Goal: Task Accomplishment & Management: Complete application form

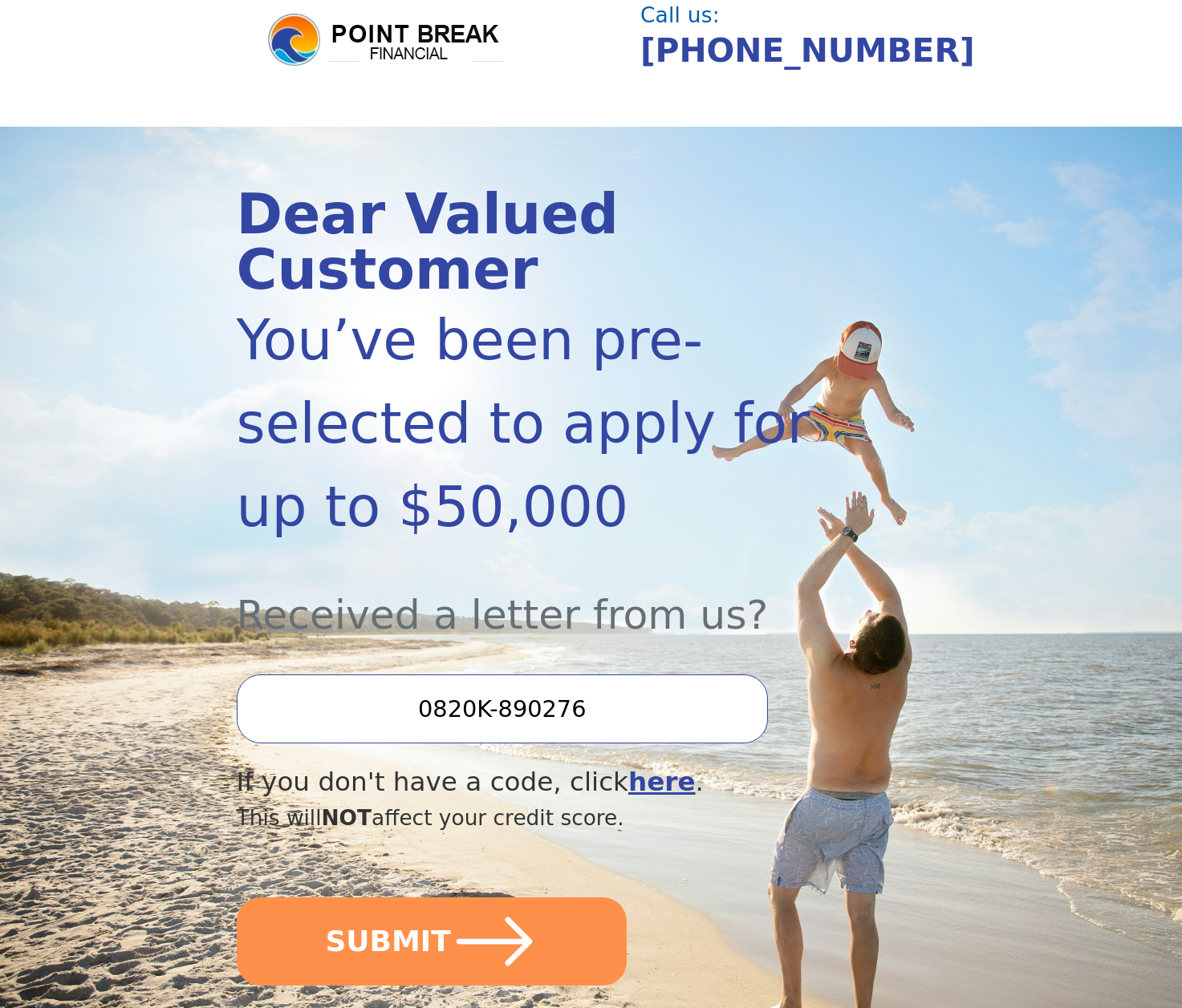
scroll to position [194, 0]
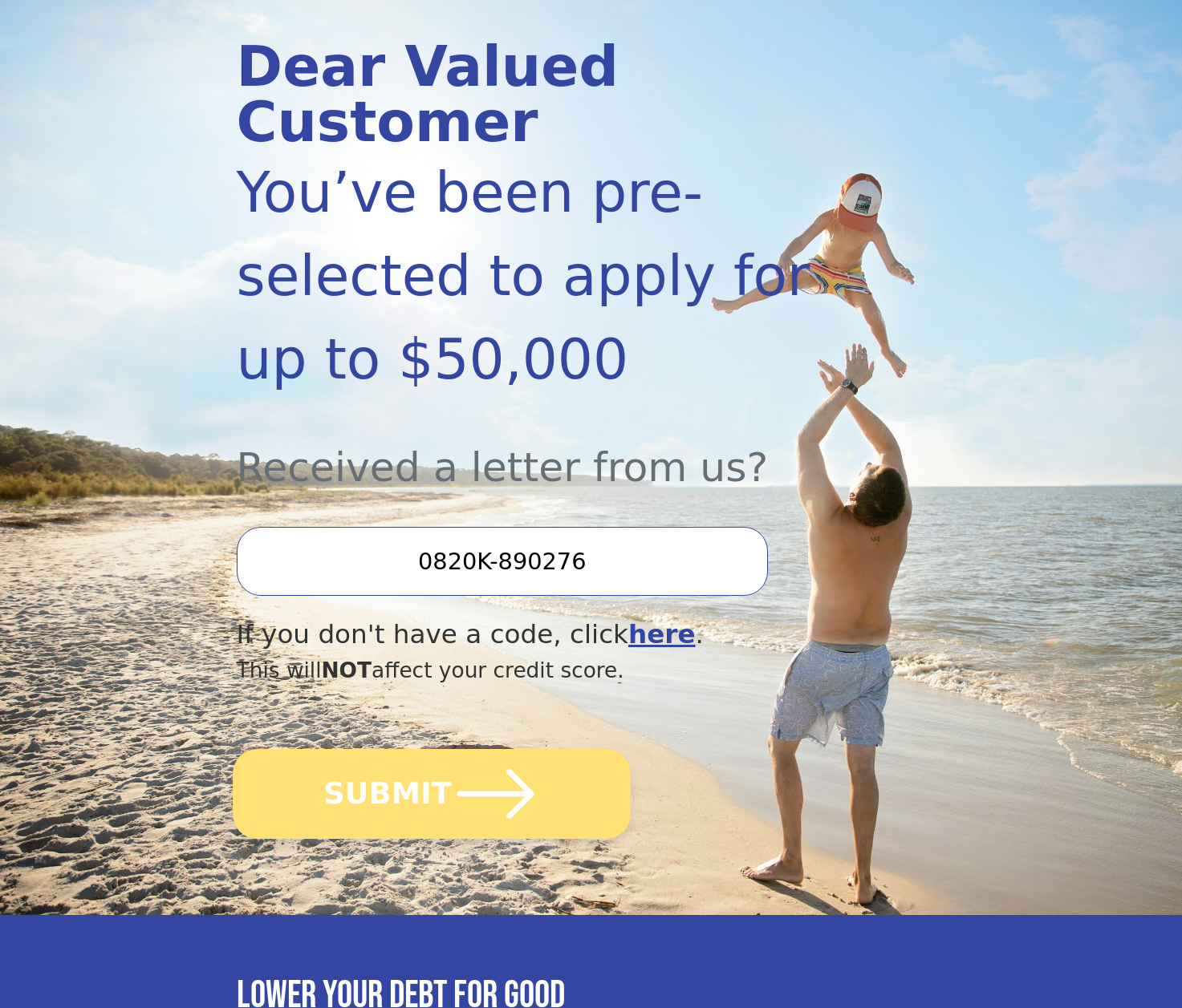
click at [475, 751] on icon "submit" at bounding box center [495, 794] width 88 height 88
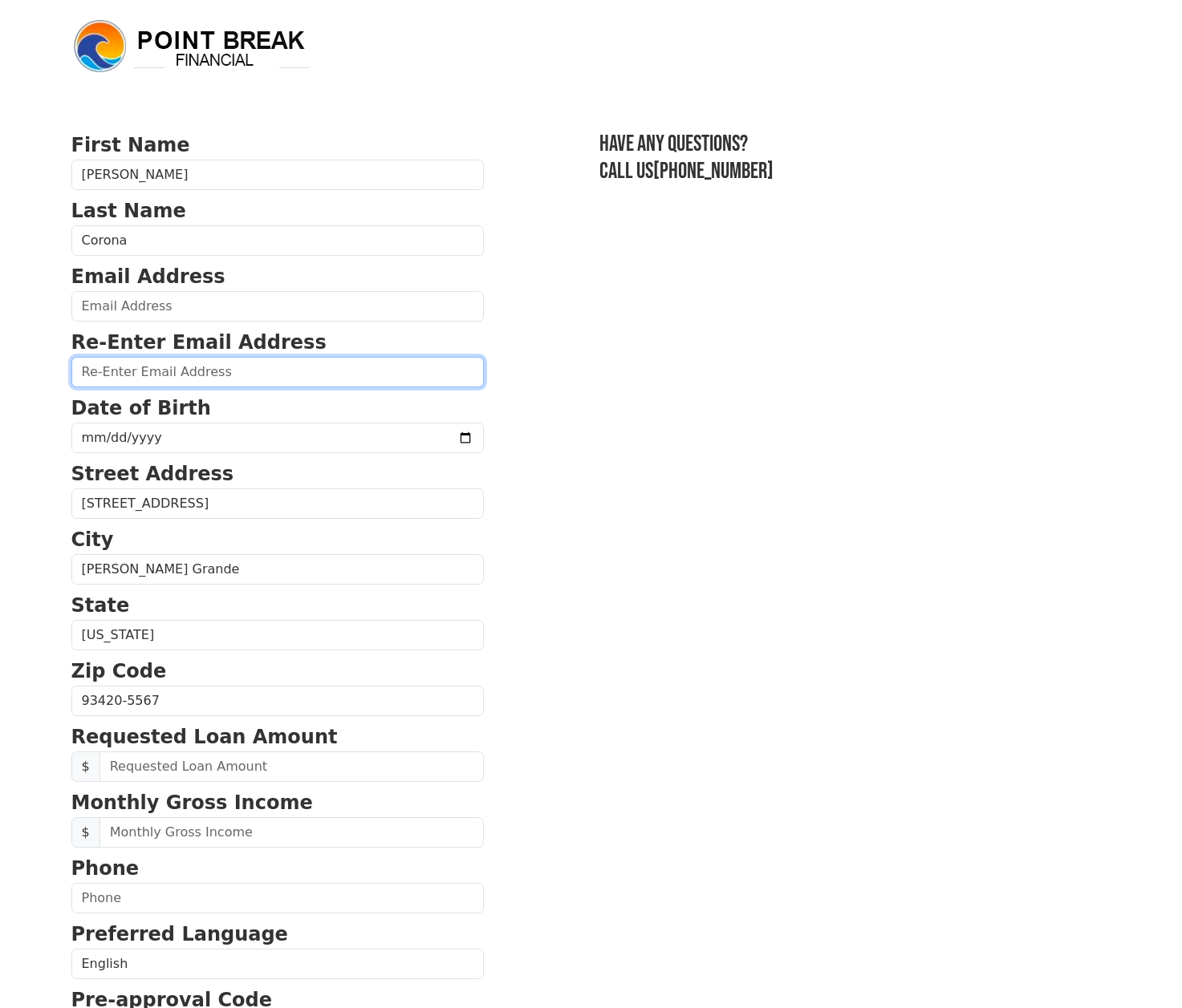
type input "CoronaMktg@aol.com"
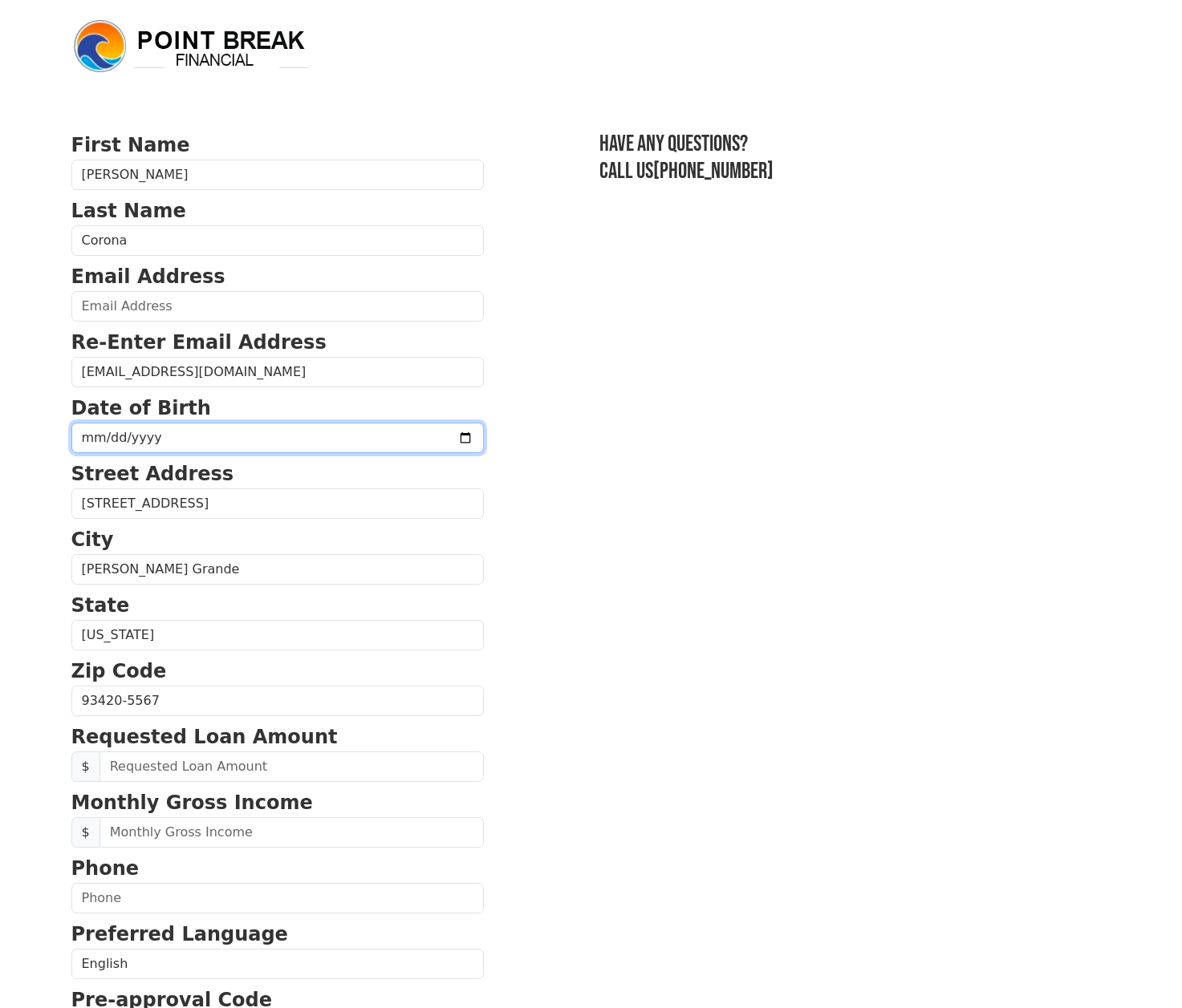
click at [198, 442] on input "date" at bounding box center [277, 438] width 412 height 31
type input "1981-07-20"
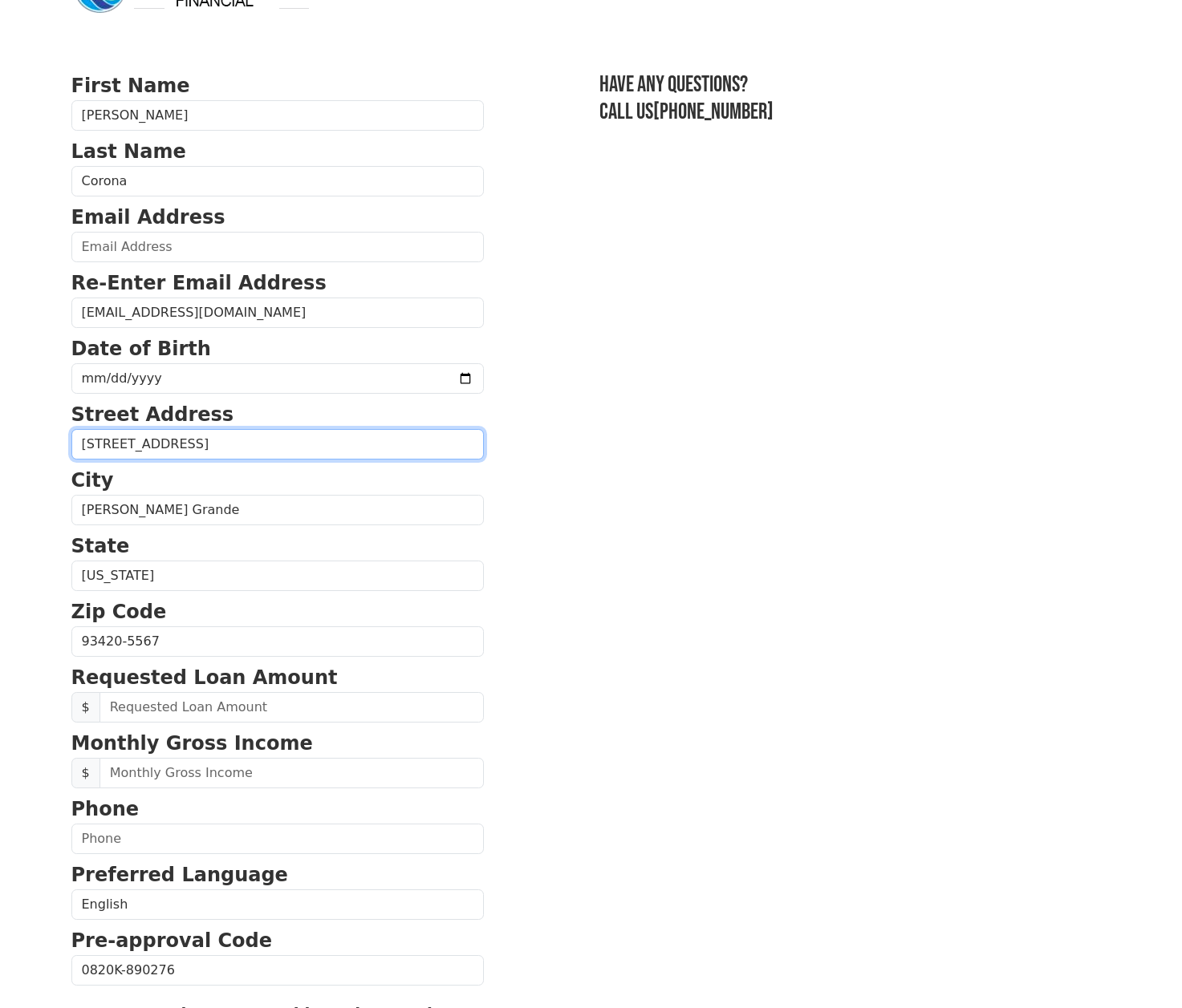
scroll to position [90, 0]
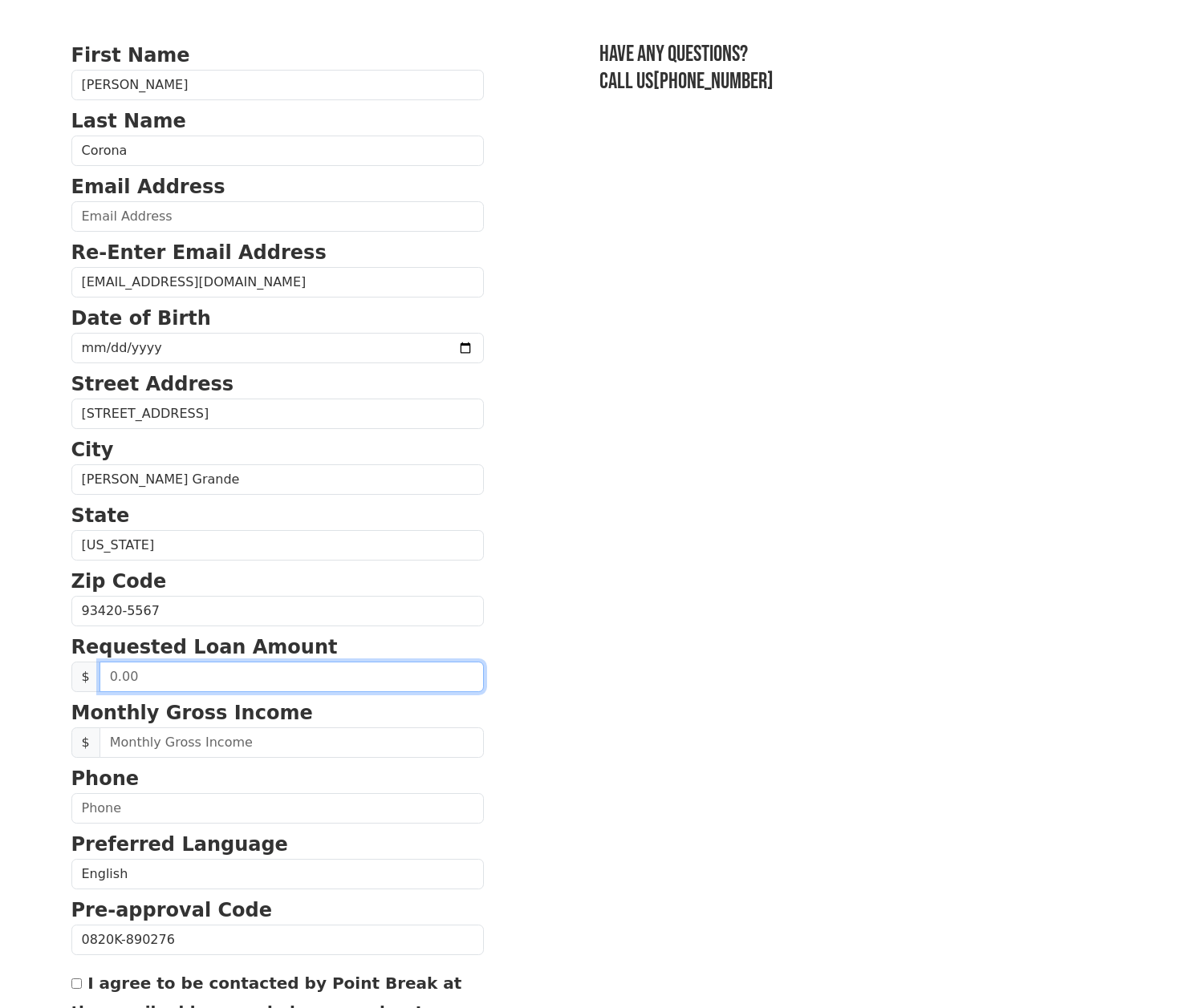
click at [182, 680] on input "text" at bounding box center [292, 677] width 385 height 31
type input "50,000.00"
click at [465, 752] on section "First Name Anne Last Name Corona Email Address Re-Enter Email Address CoronaMkt…" at bounding box center [591, 612] width 1040 height 1143
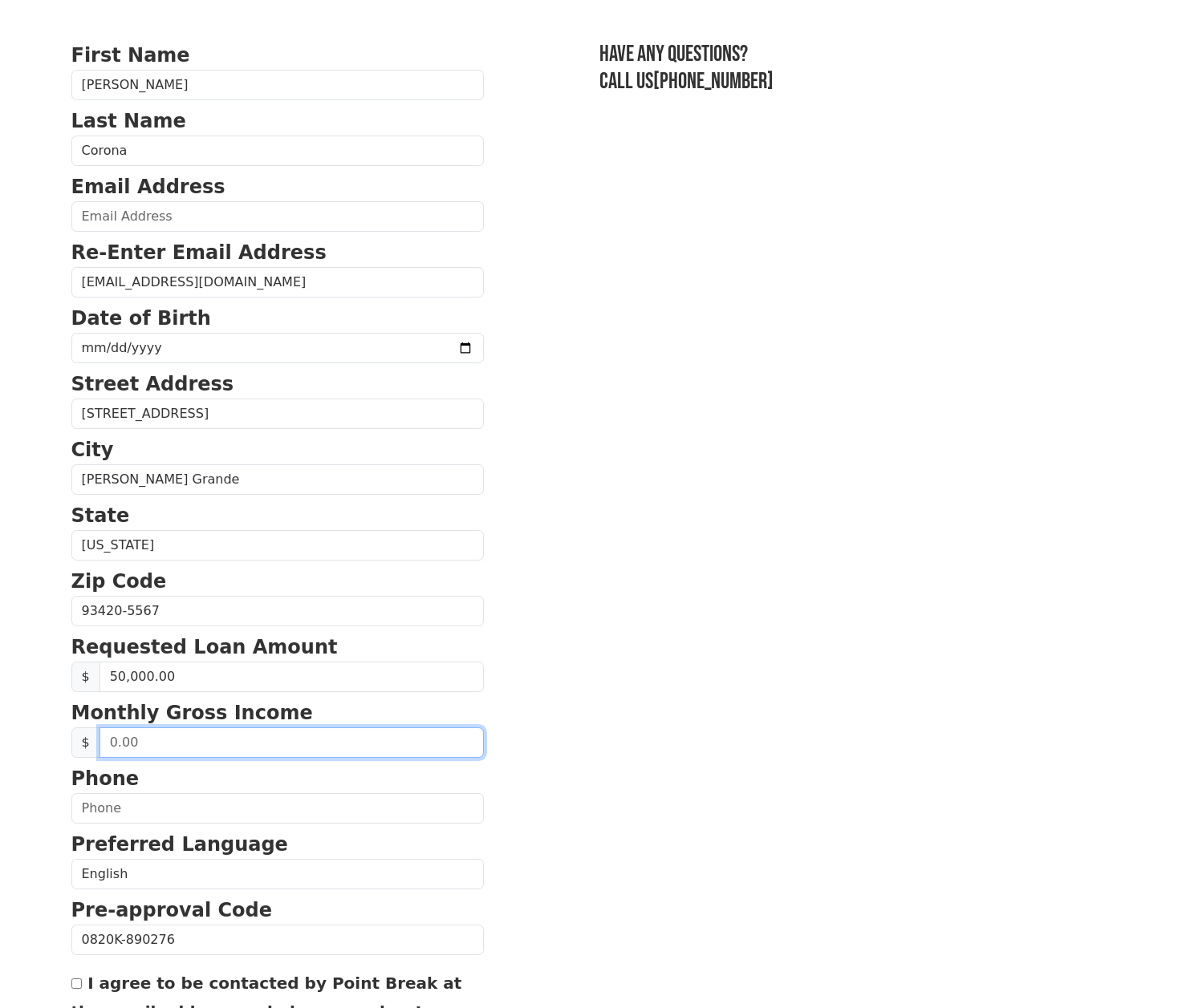
click at [234, 746] on input "text" at bounding box center [292, 743] width 385 height 31
drag, startPoint x: 201, startPoint y: 738, endPoint x: 15, endPoint y: 737, distance: 186.0
click at [15, 737] on body "First Name Anne Last Name Corona Email Address Re-Enter Email Address CoronaMkt…" at bounding box center [591, 414] width 1182 height 1008
type input "15,000.00"
click at [506, 892] on section "First Name Anne Last Name Corona Email Address Re-Enter Email Address CoronaMkt…" at bounding box center [591, 612] width 1040 height 1143
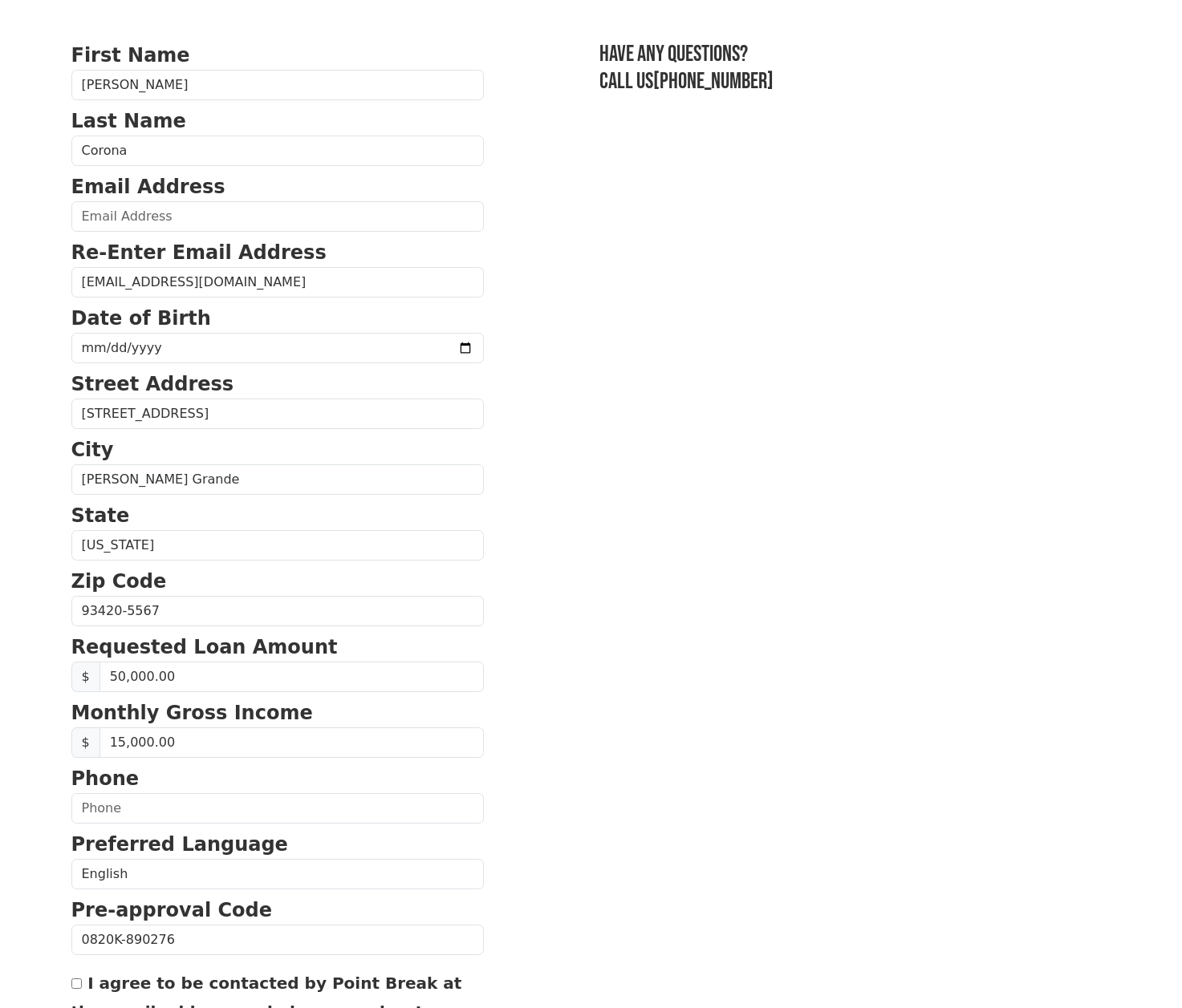
click at [124, 788] on strong "Phone" at bounding box center [105, 779] width 68 height 23
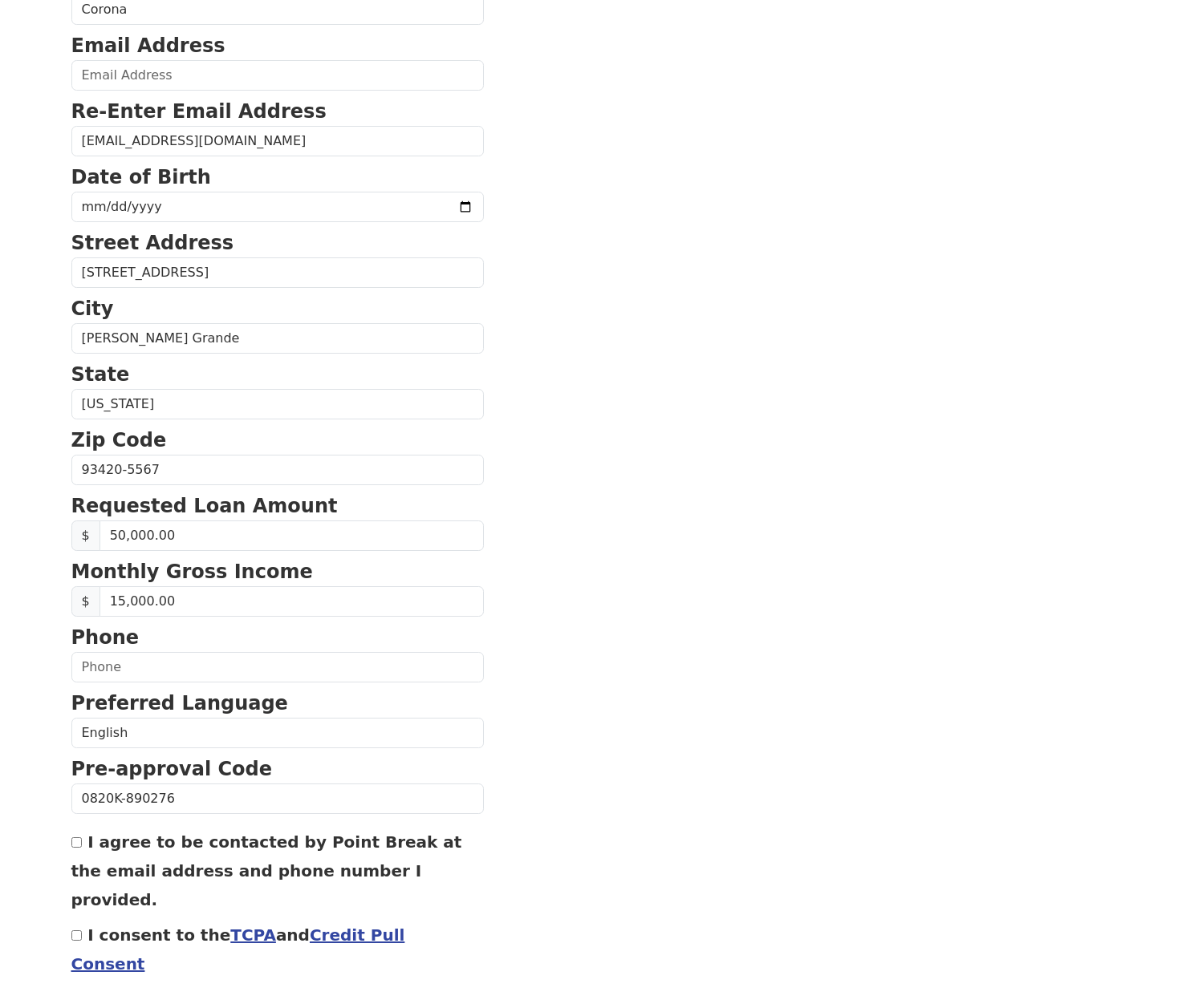
scroll to position [268, 0]
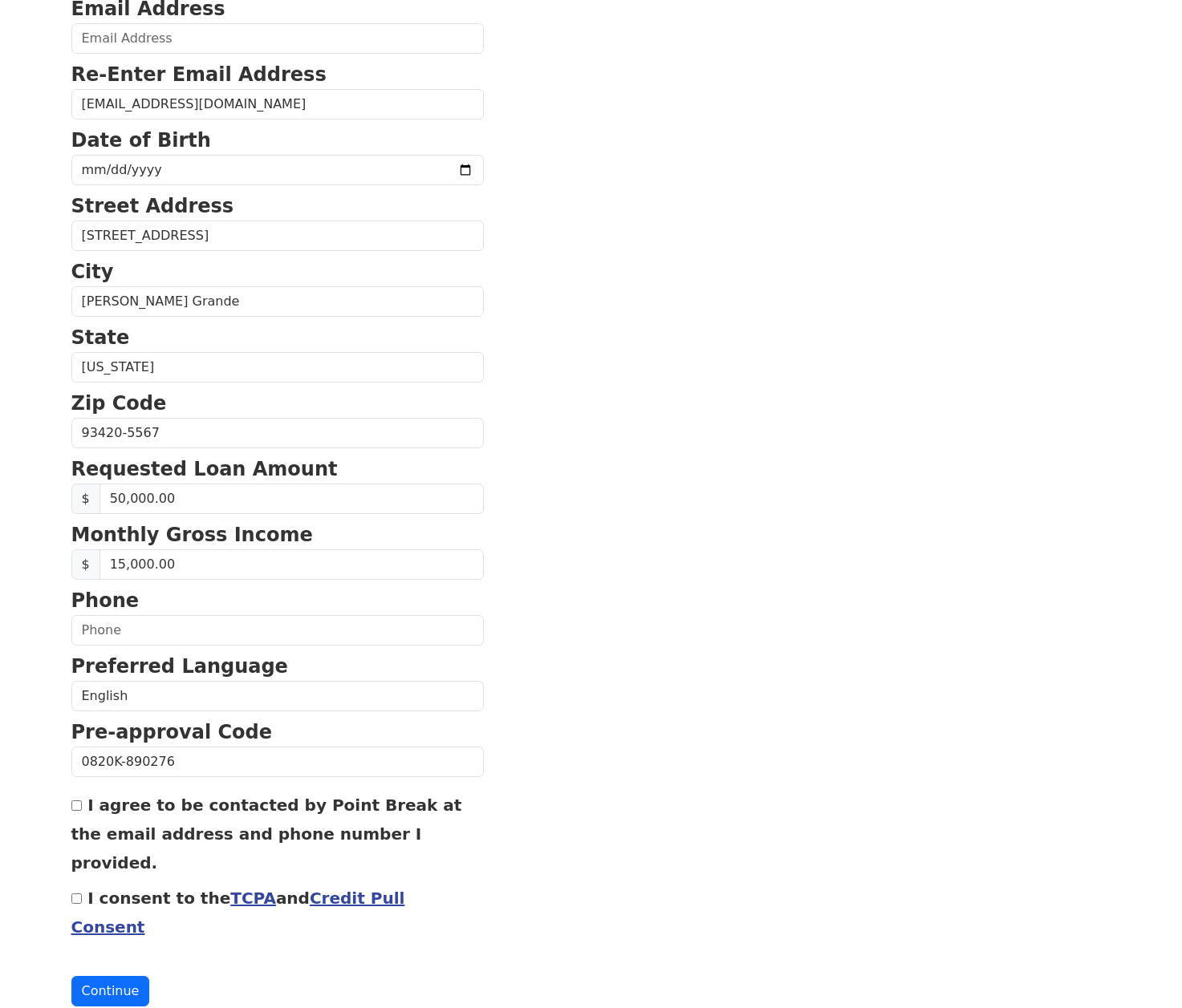
click at [77, 810] on input "I agree to be contacted by Point Break at the email address and phone number I …" at bounding box center [76, 805] width 11 height 11
checkbox input "true"
click at [249, 899] on form "First Name Anne Last Name Corona Email Address Re-Enter Email Address CoronaMkt…" at bounding box center [277, 435] width 412 height 1143
click at [75, 894] on input "I consent to the TCPA and Credit Pull Consent" at bounding box center [76, 899] width 11 height 11
checkbox input "true"
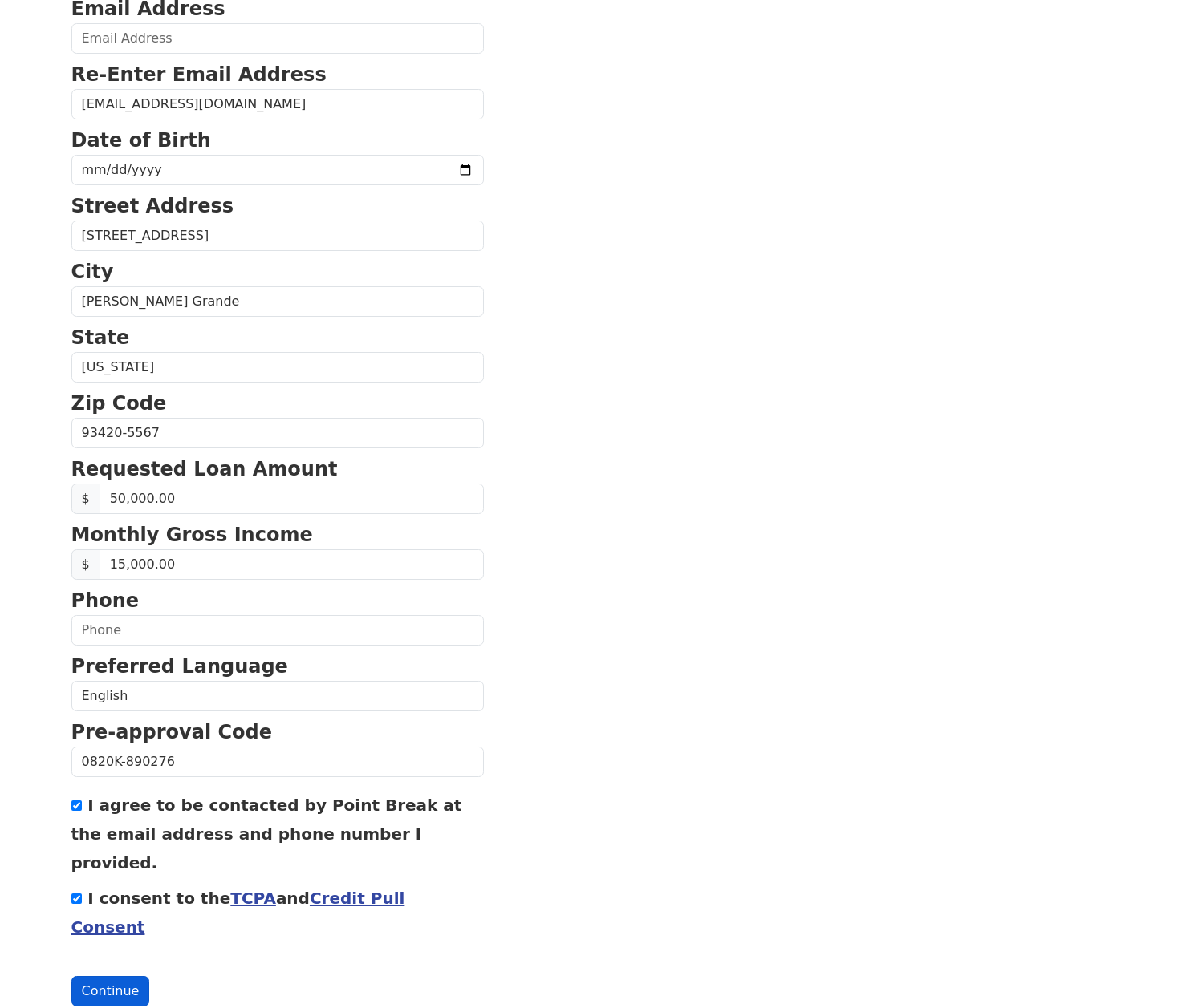
click at [128, 976] on button "Continue" at bounding box center [110, 991] width 79 height 31
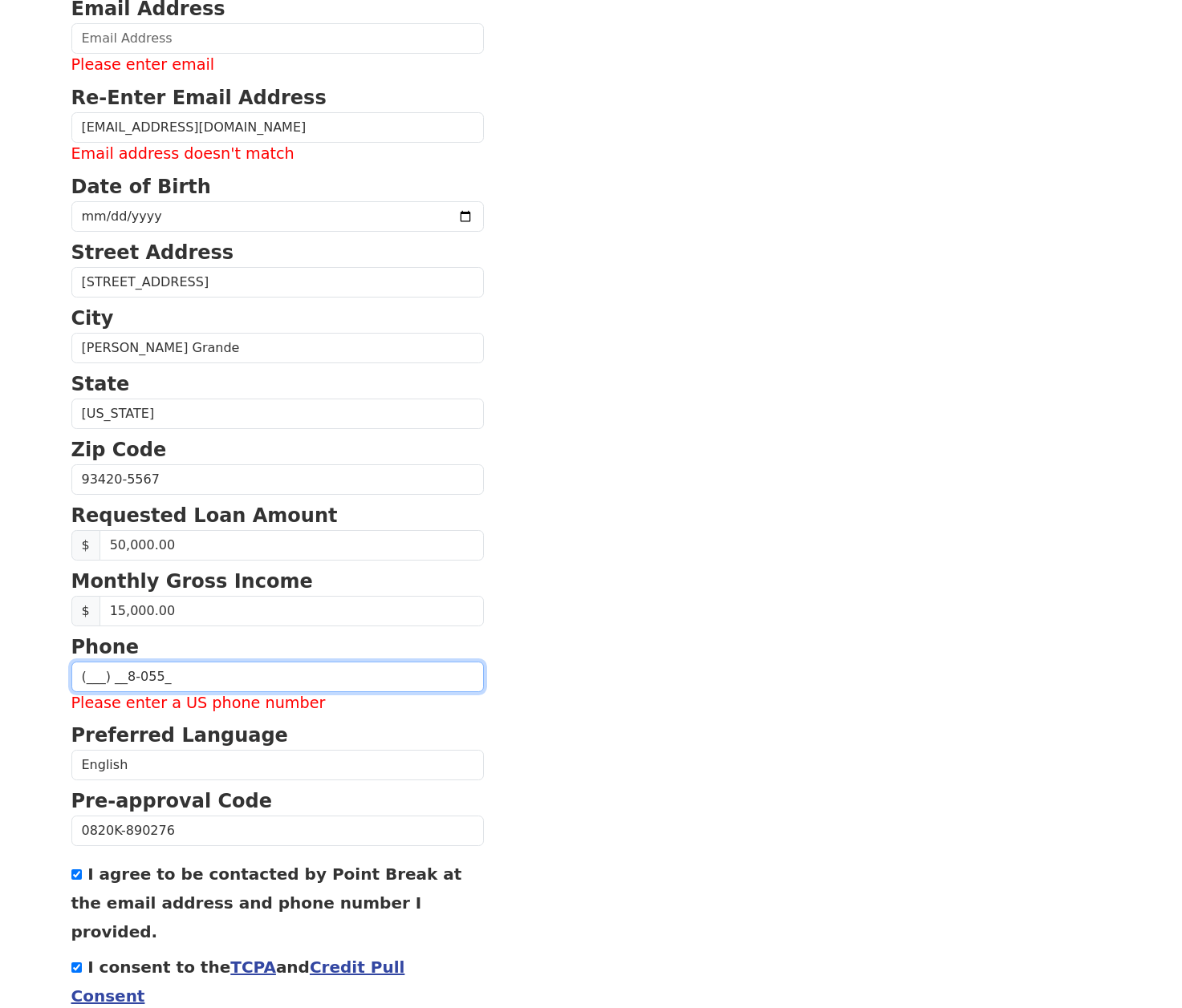
type input "(___) __8-0557"
drag, startPoint x: 176, startPoint y: 676, endPoint x: -6, endPoint y: 666, distance: 182.3
click at [0, 666] on html "First Name Anne Last Name Corona Email Address Please enter email Re-Enter Emai…" at bounding box center [591, 236] width 1182 height 1008
click at [95, 673] on input "text" at bounding box center [277, 677] width 412 height 31
type input "(805) 570-8888"
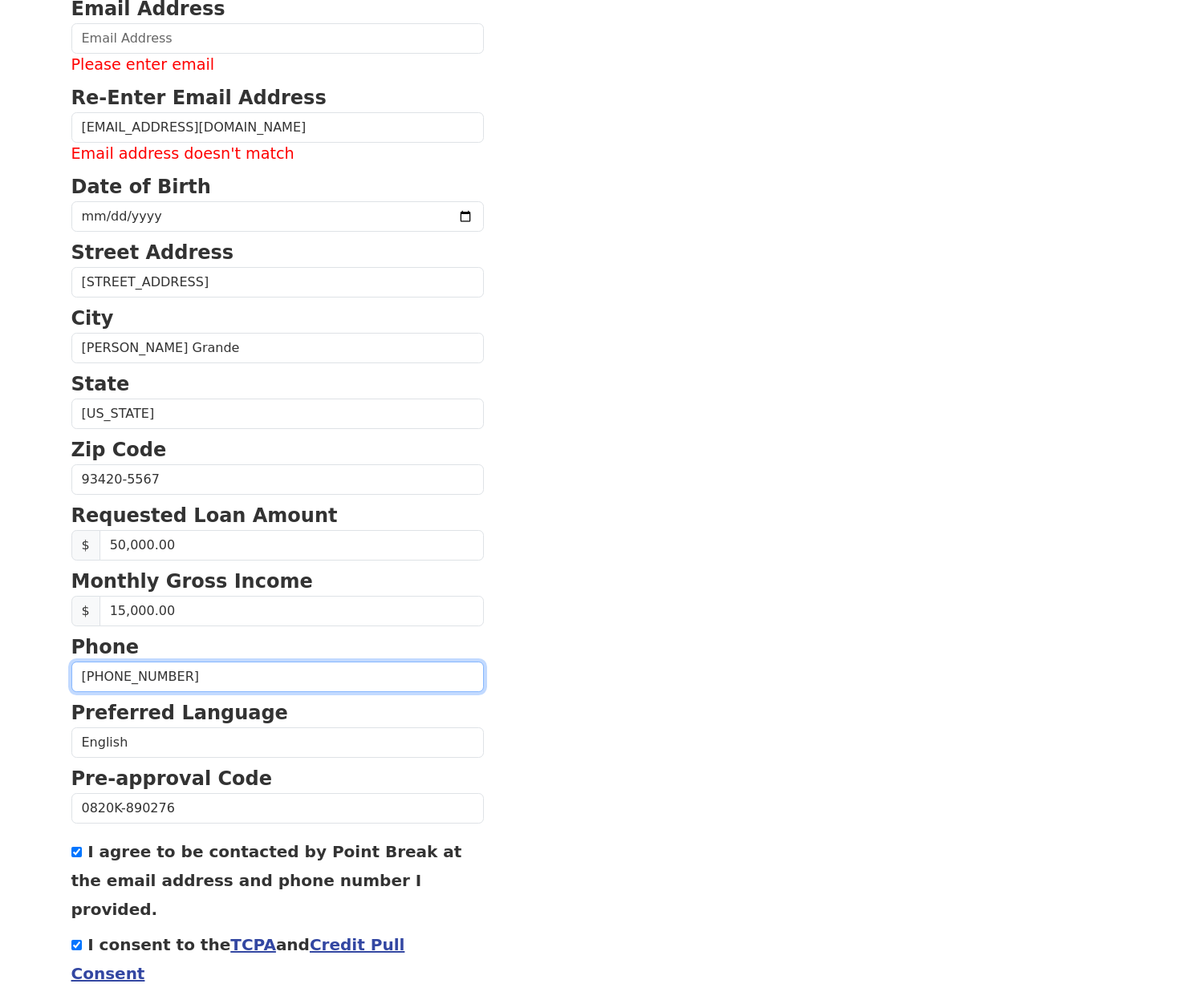
scroll to position [313, 0]
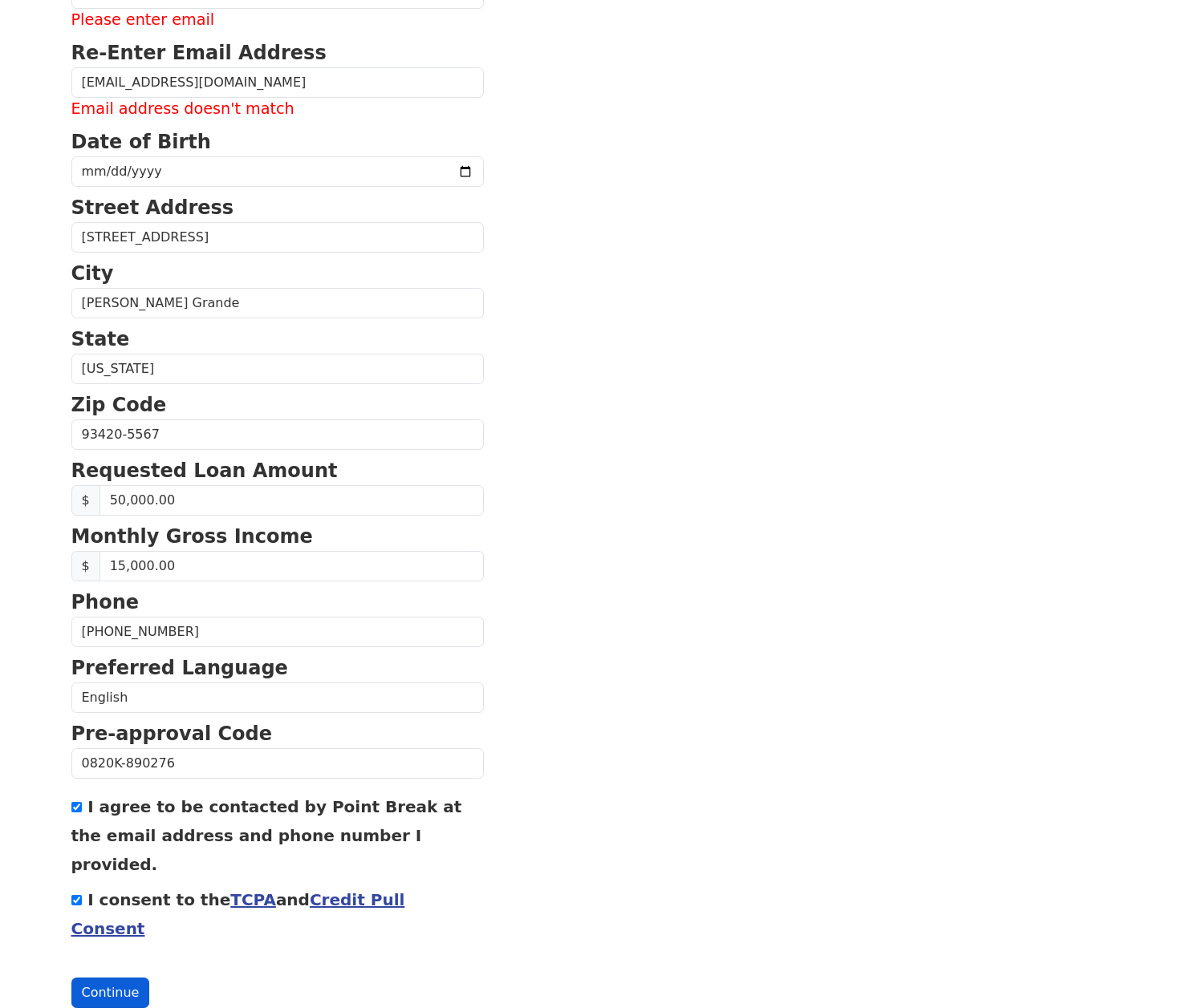
click at [123, 977] on button "Continue" at bounding box center [110, 993] width 79 height 31
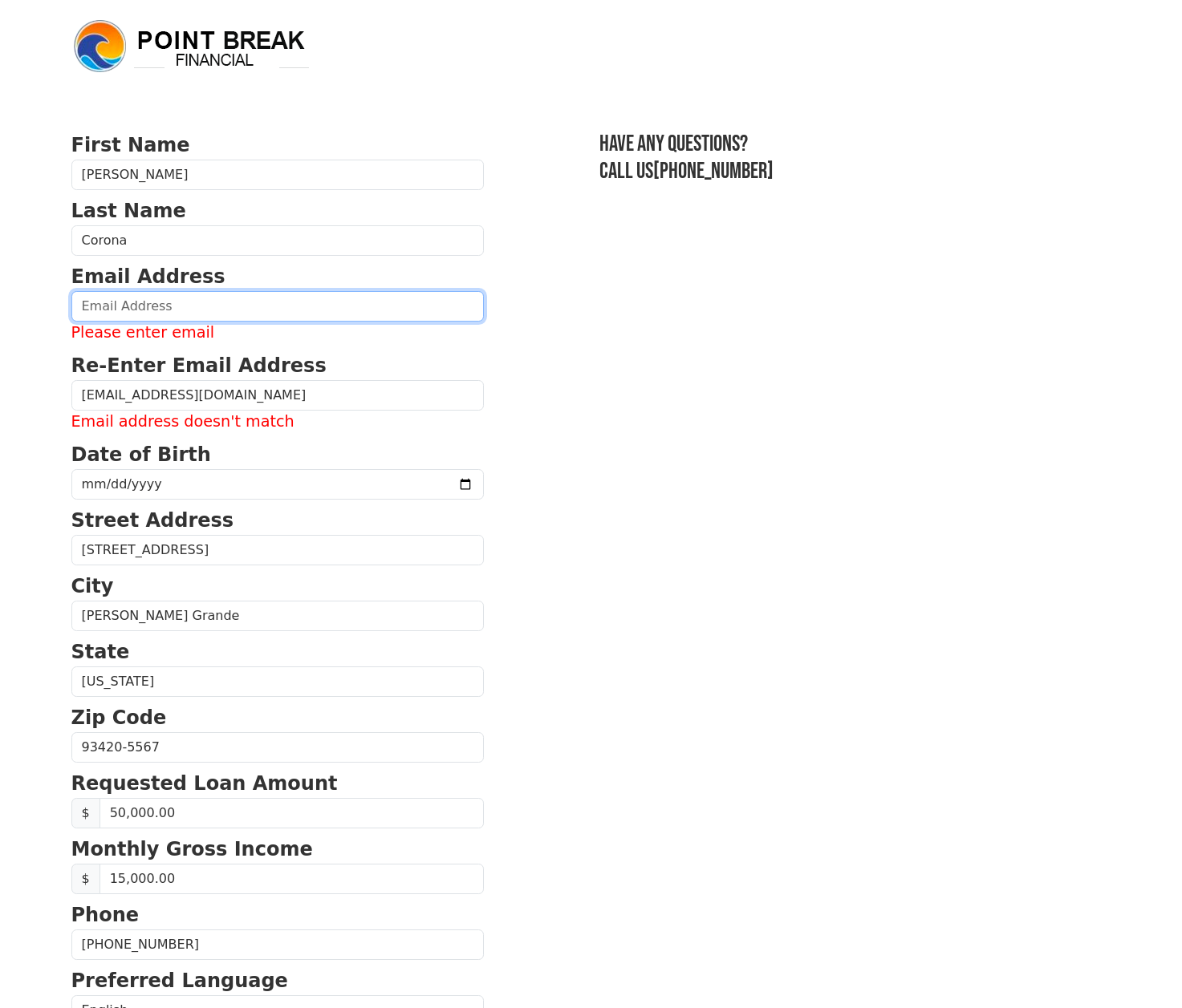
type input "CoronaMktg@aol.com"
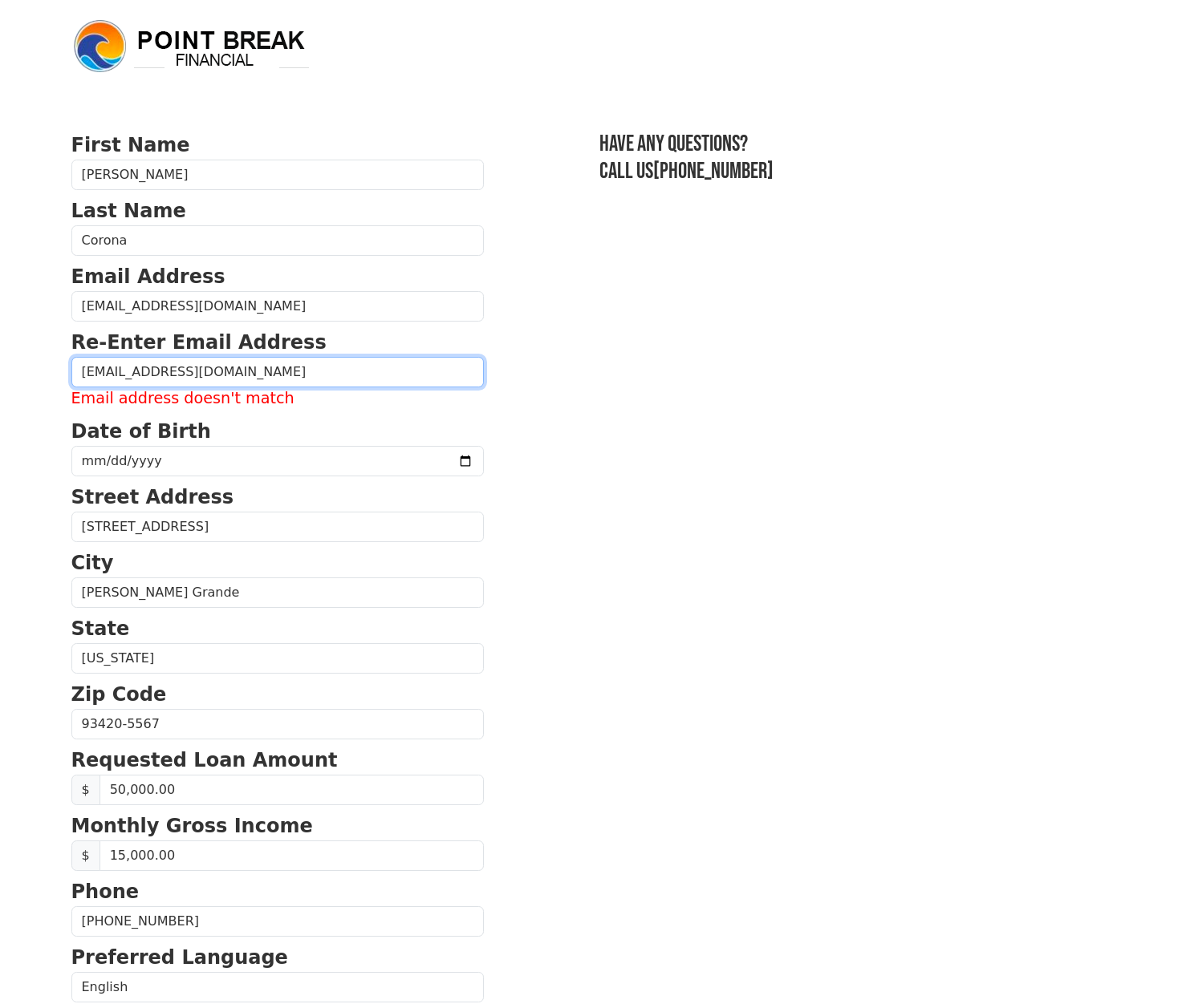
click at [294, 383] on input "CoronaMktg@aol.com" at bounding box center [277, 372] width 412 height 31
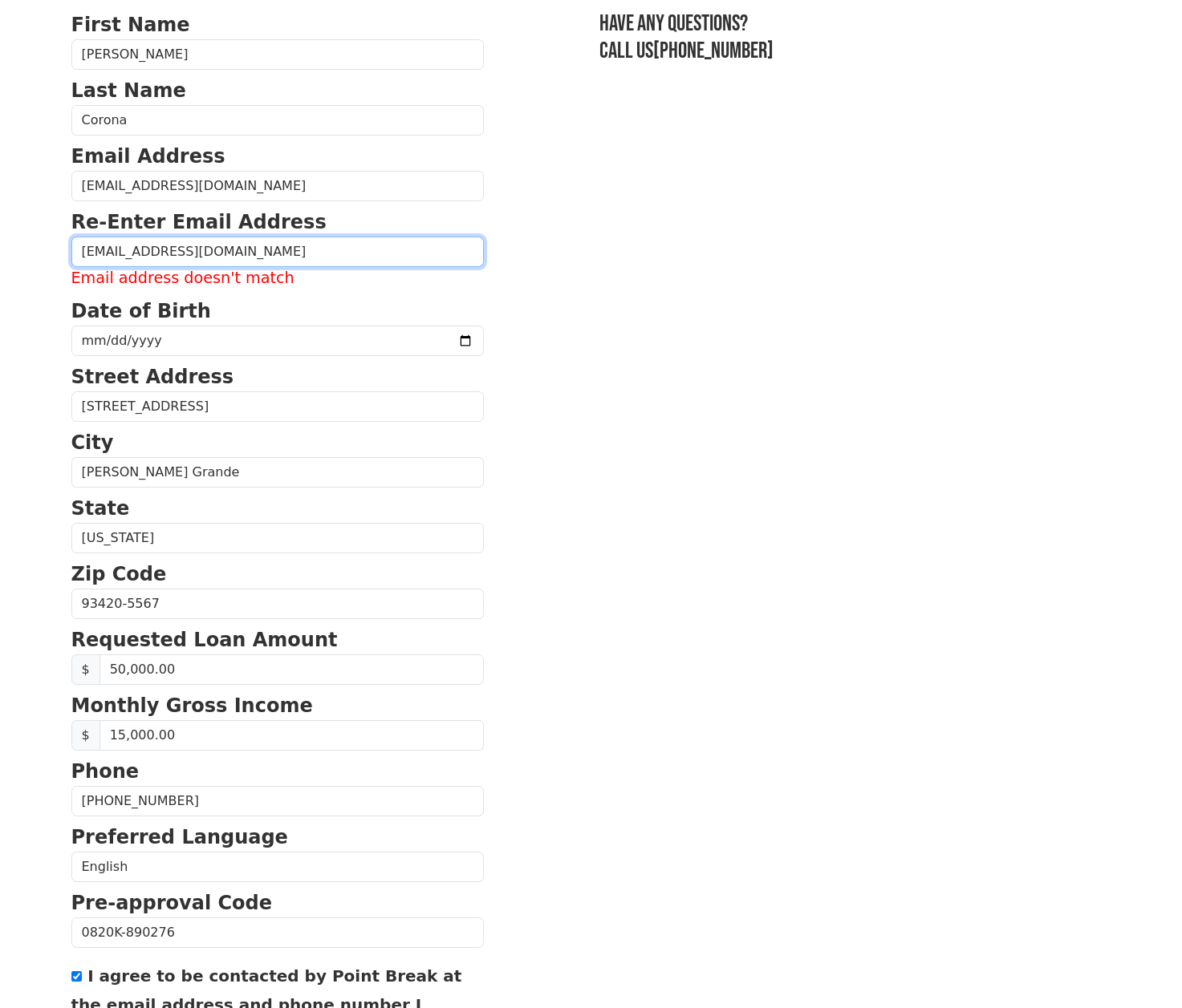
scroll to position [290, 0]
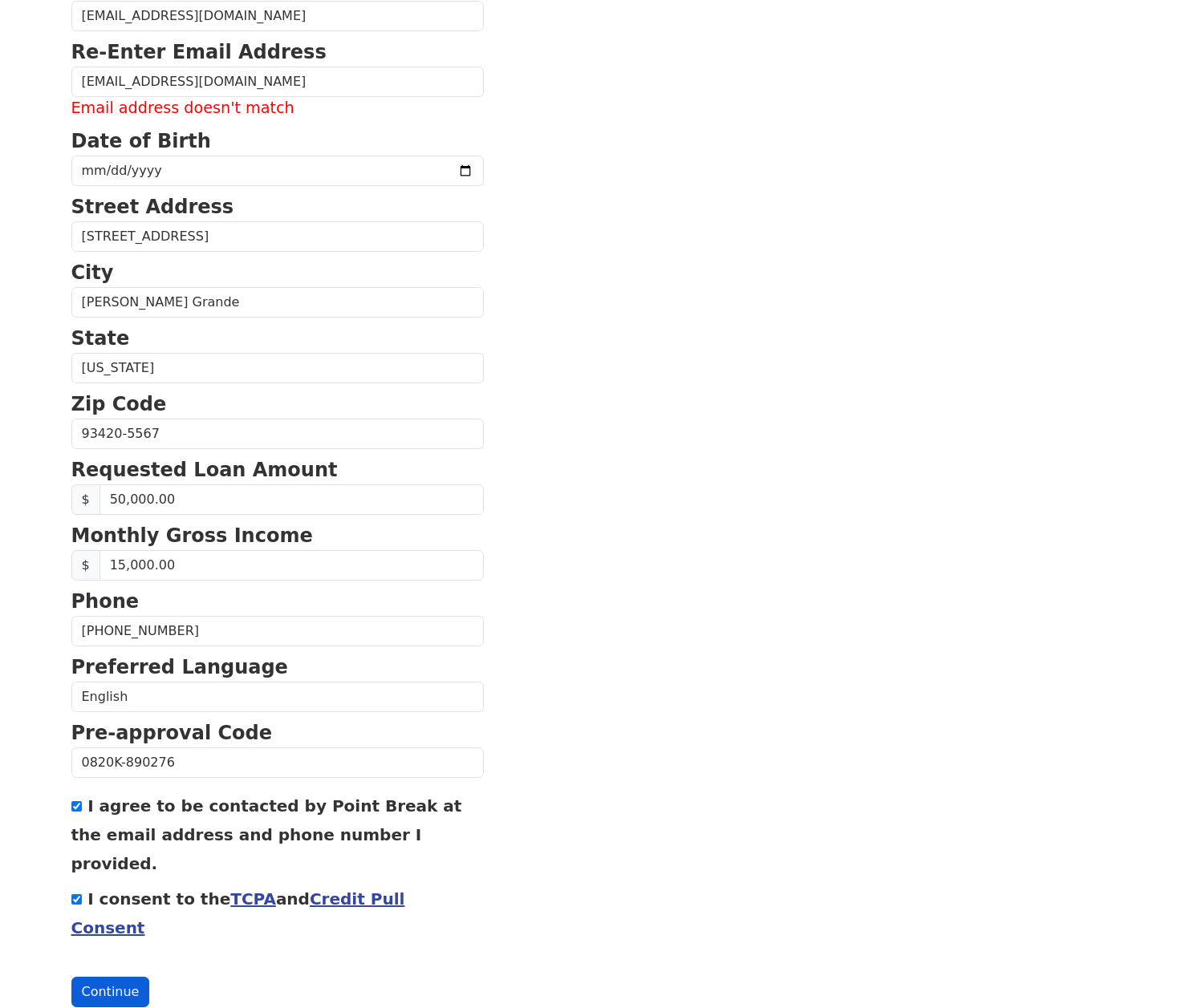
click at [117, 976] on button "Continue" at bounding box center [110, 992] width 79 height 31
click at [116, 976] on button "Continue" at bounding box center [110, 992] width 79 height 31
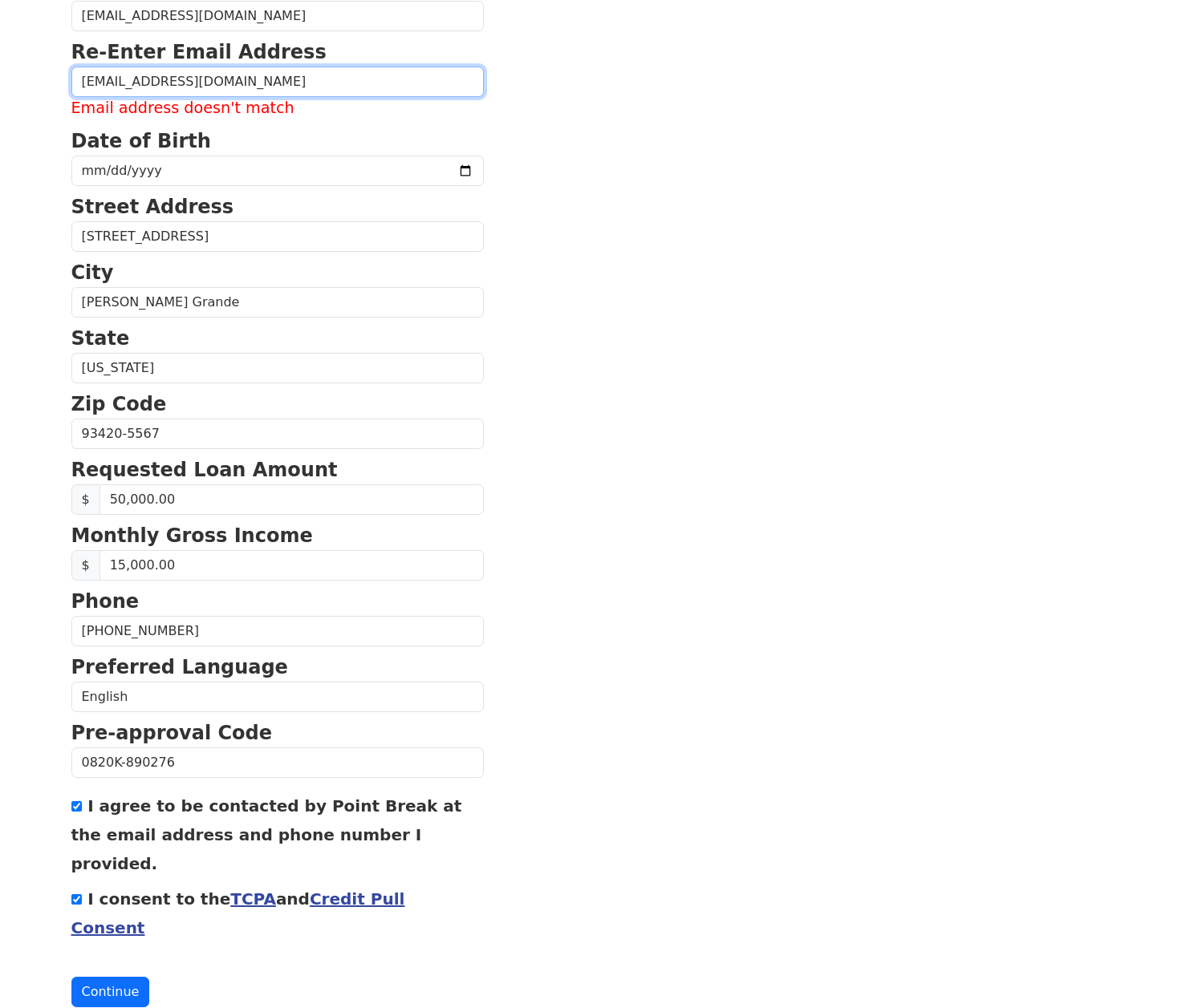
click at [226, 83] on input "CoronaMktg@aol.com" at bounding box center [277, 82] width 412 height 31
click at [431, 83] on input "CoronaMktg@aol.com" at bounding box center [277, 82] width 412 height 31
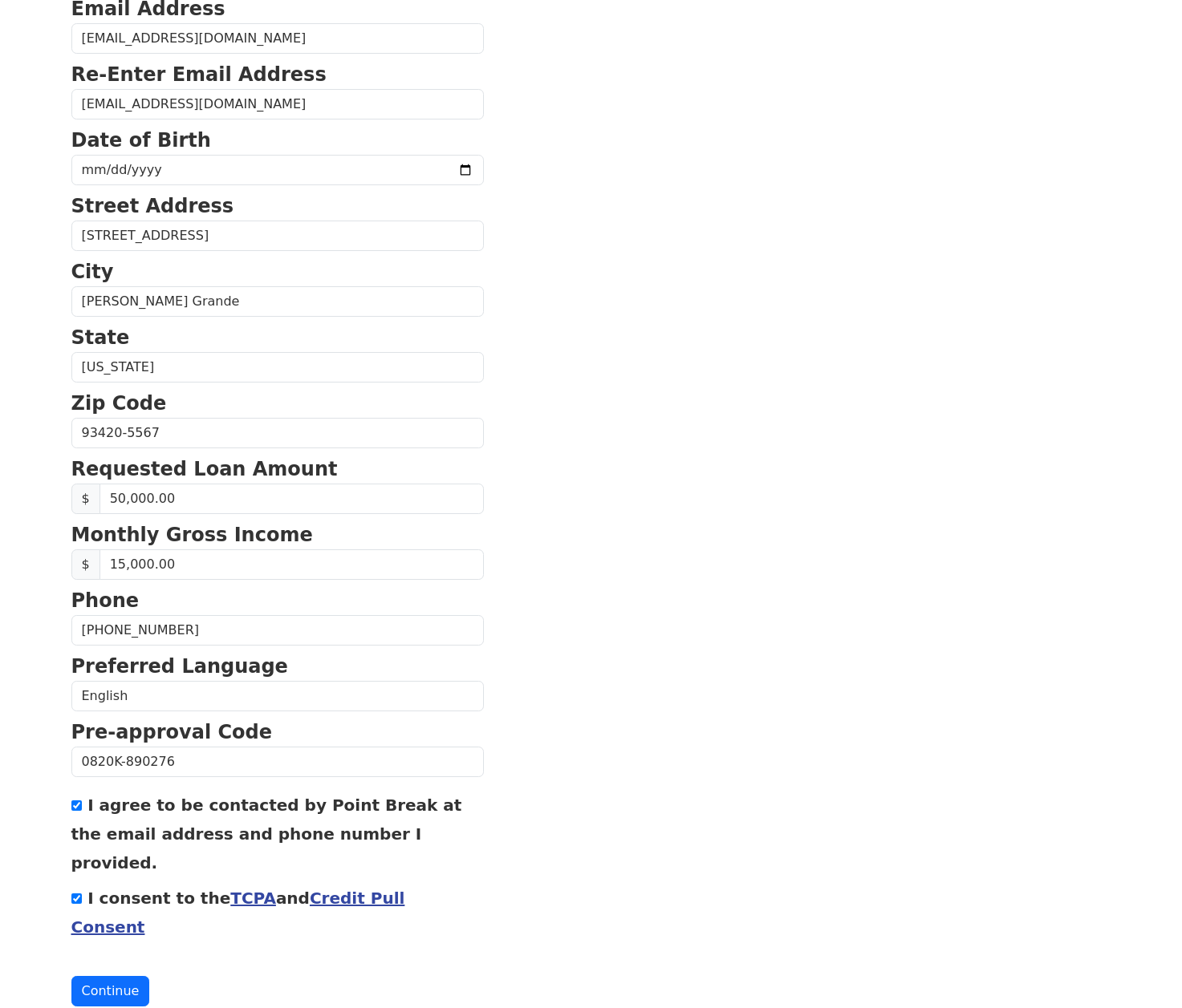
click at [247, 99] on input "CoronaMktg@aol.com" at bounding box center [277, 105] width 412 height 31
click at [118, 976] on button "Continue" at bounding box center [110, 991] width 79 height 31
